Goal: Transaction & Acquisition: Purchase product/service

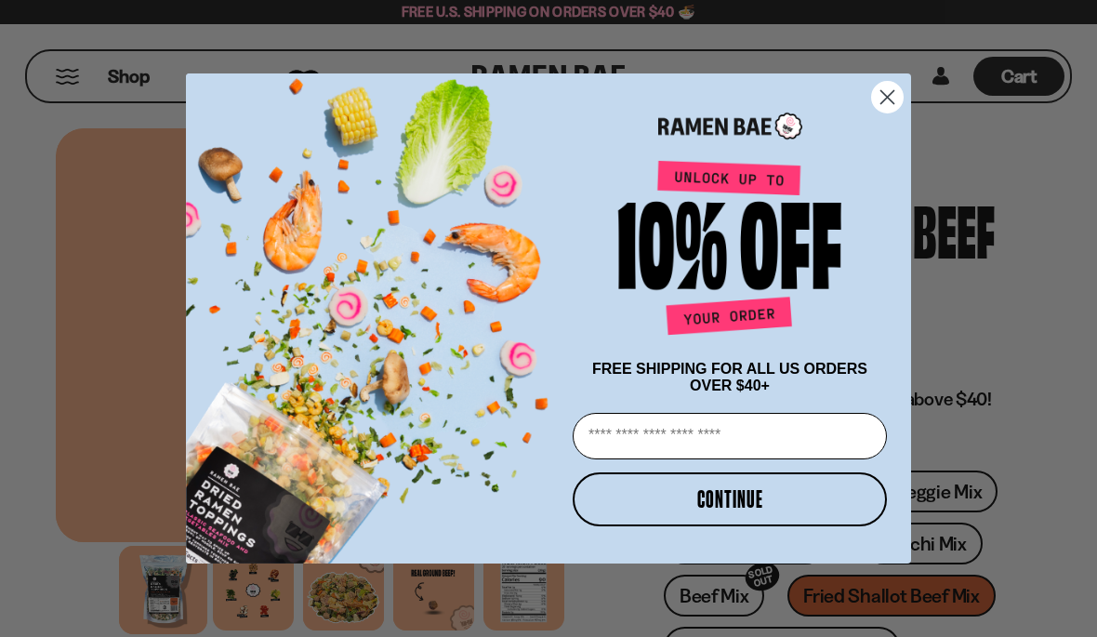
type input "**********"
click at [731, 493] on button "CONTINUE" at bounding box center [730, 499] width 314 height 54
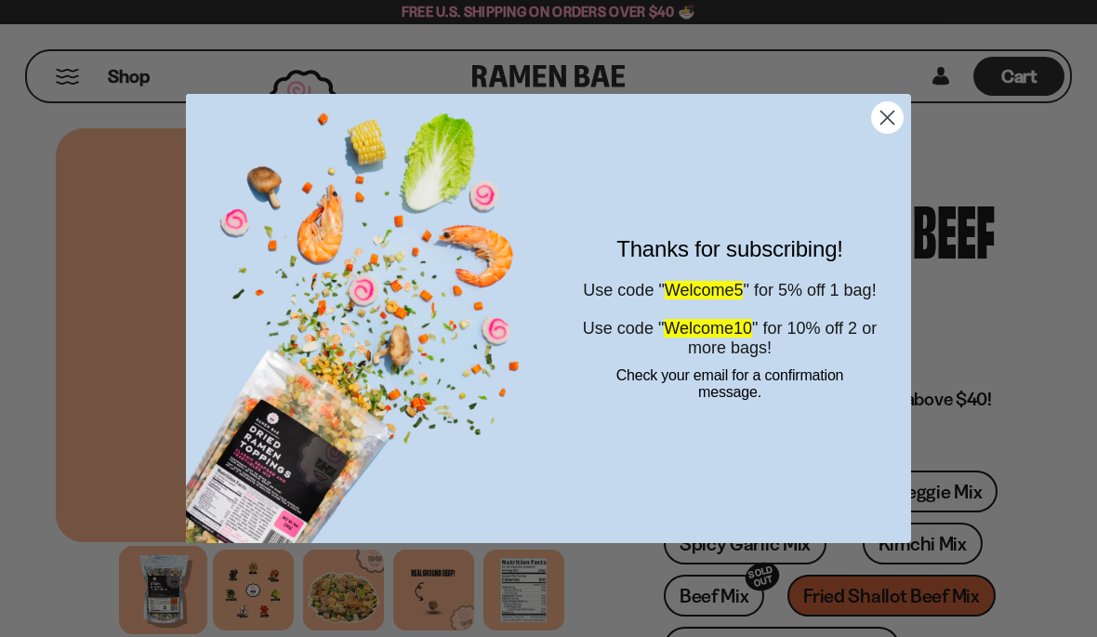
click at [881, 124] on icon "Close dialog" at bounding box center [887, 118] width 13 height 13
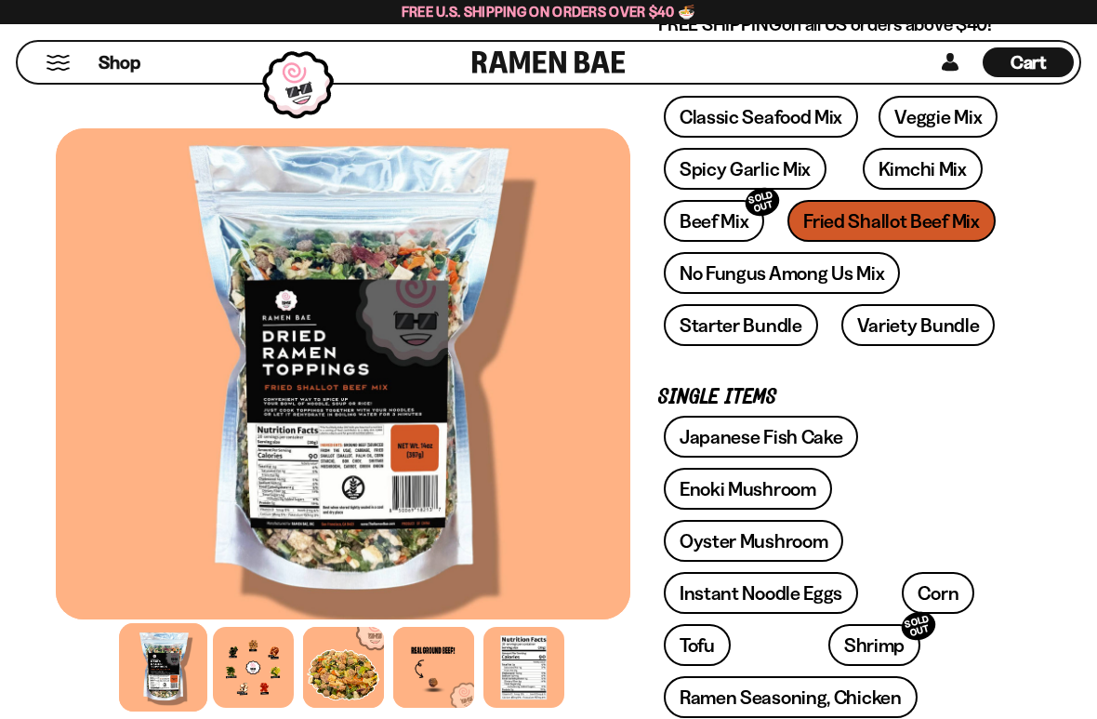
scroll to position [376, 0]
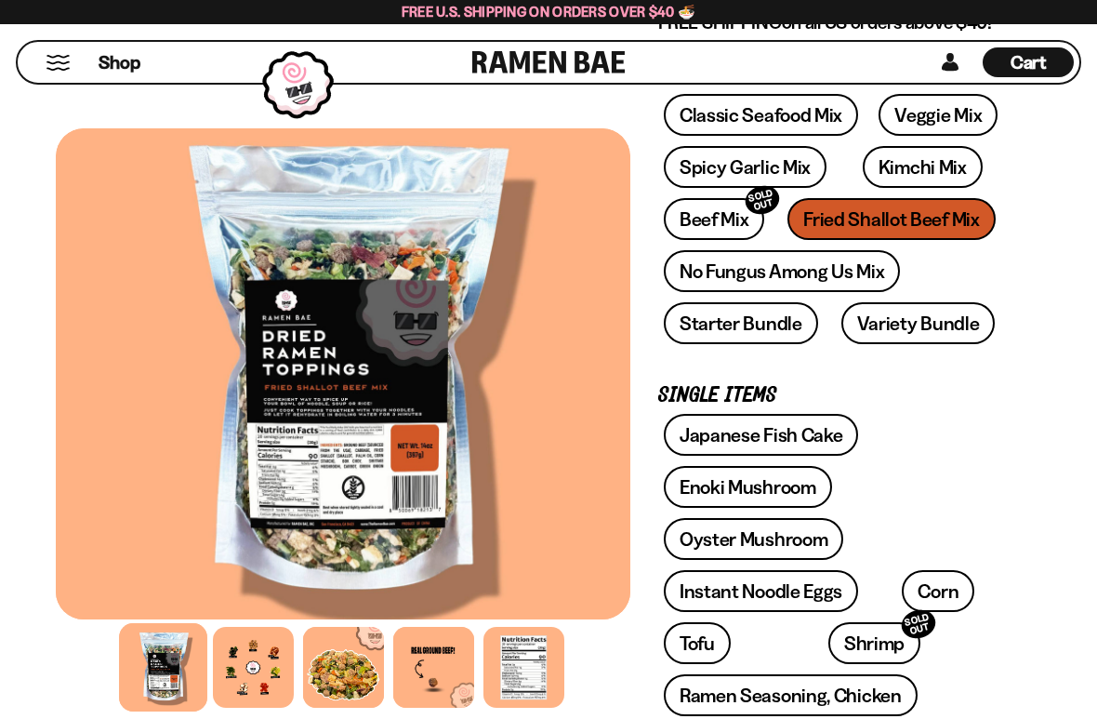
click at [700, 156] on link "Spicy Garlic Mix" at bounding box center [745, 167] width 163 height 42
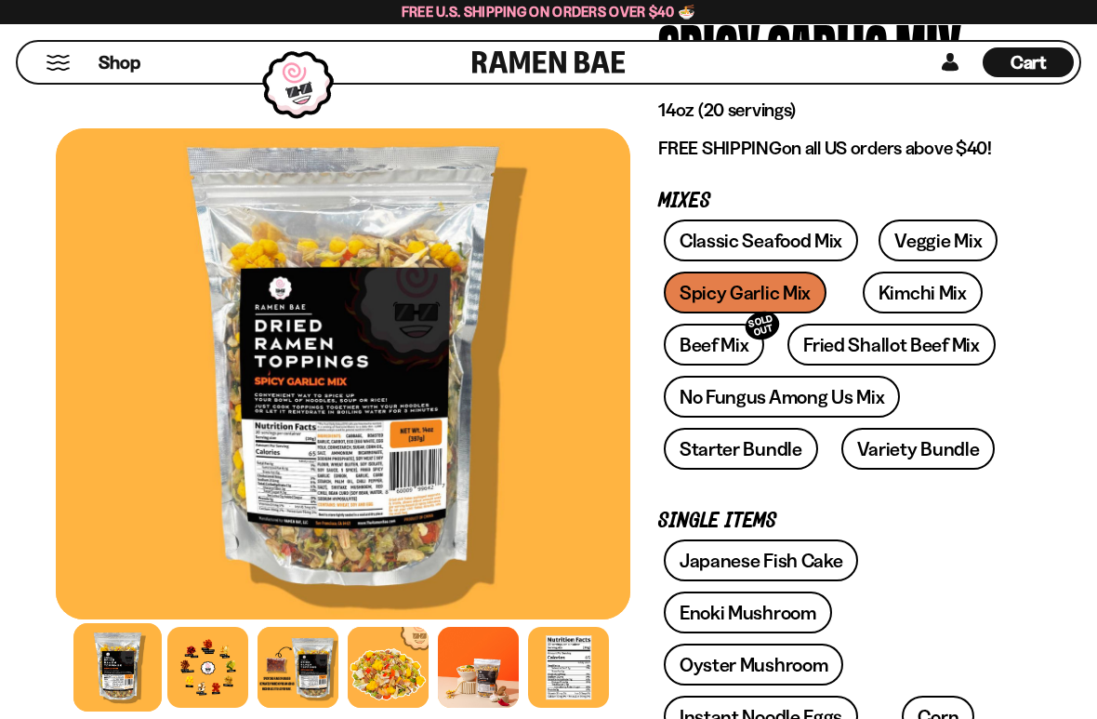
scroll to position [186, 0]
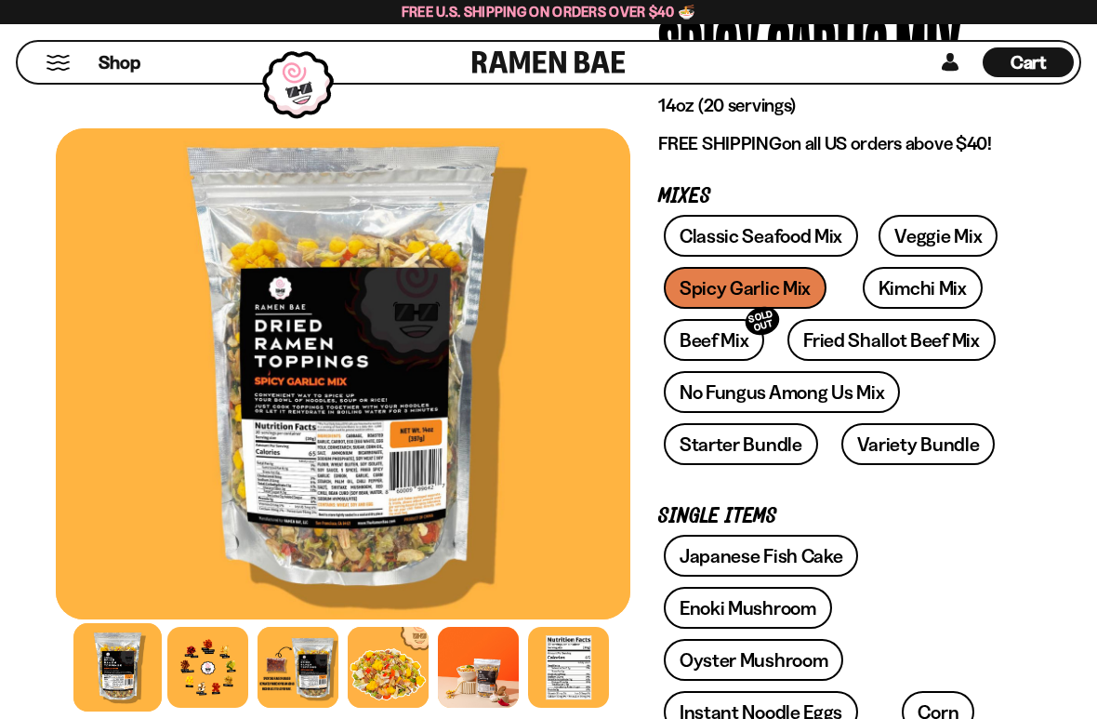
click at [945, 337] on link "Fried Shallot Beef Mix" at bounding box center [890, 340] width 207 height 42
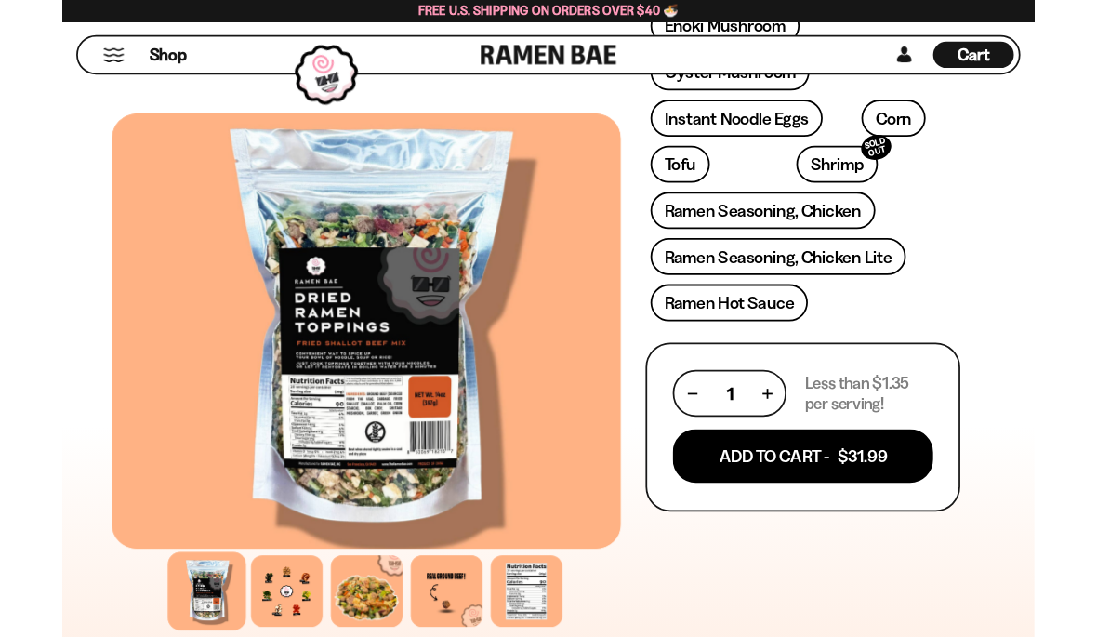
scroll to position [839, 0]
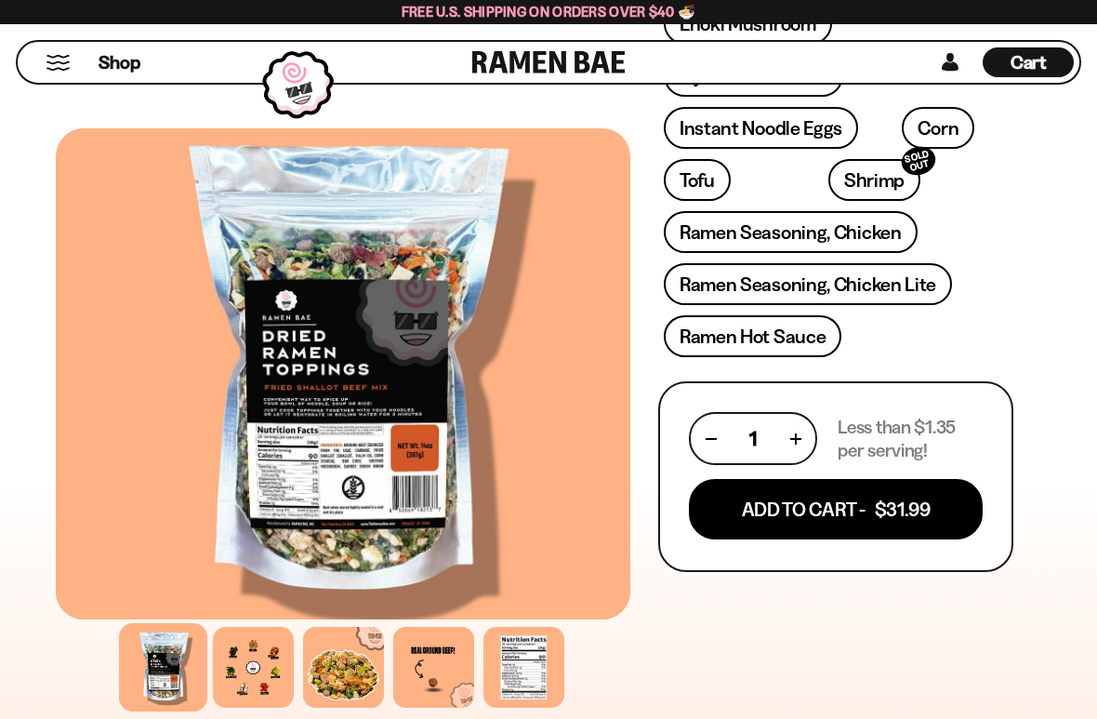
click at [835, 509] on button "Add To Cart - $31.99" at bounding box center [836, 509] width 294 height 60
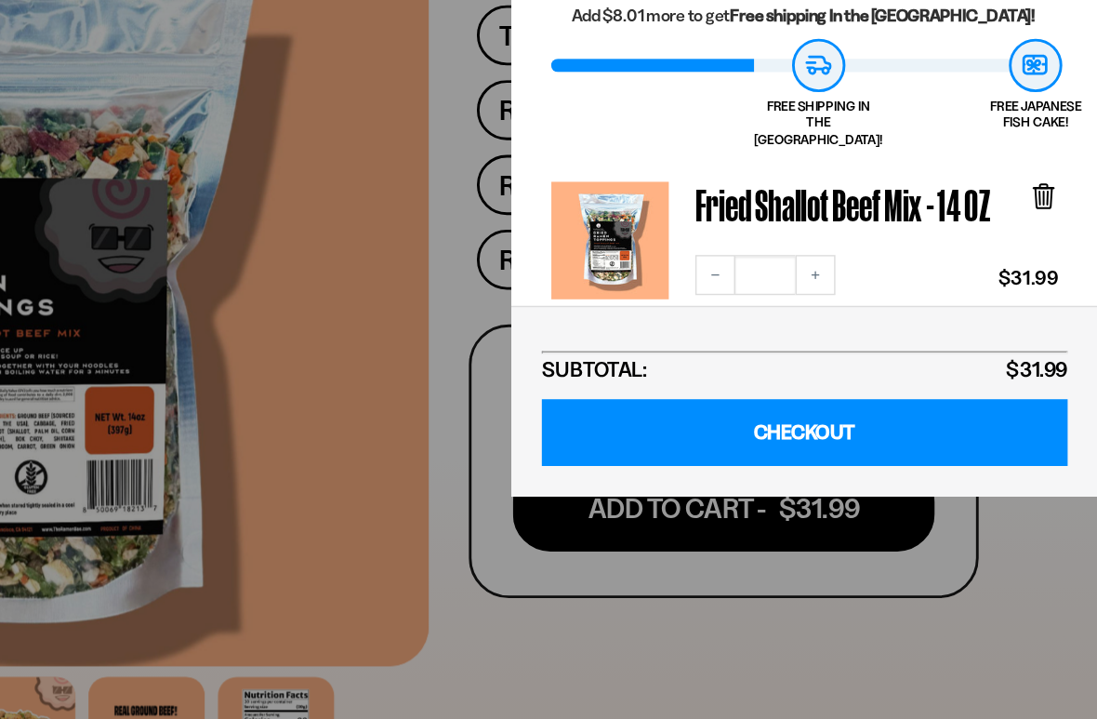
click at [709, 433] on link "CHECKOUT" at bounding box center [892, 456] width 366 height 47
